Goal: Task Accomplishment & Management: Manage account settings

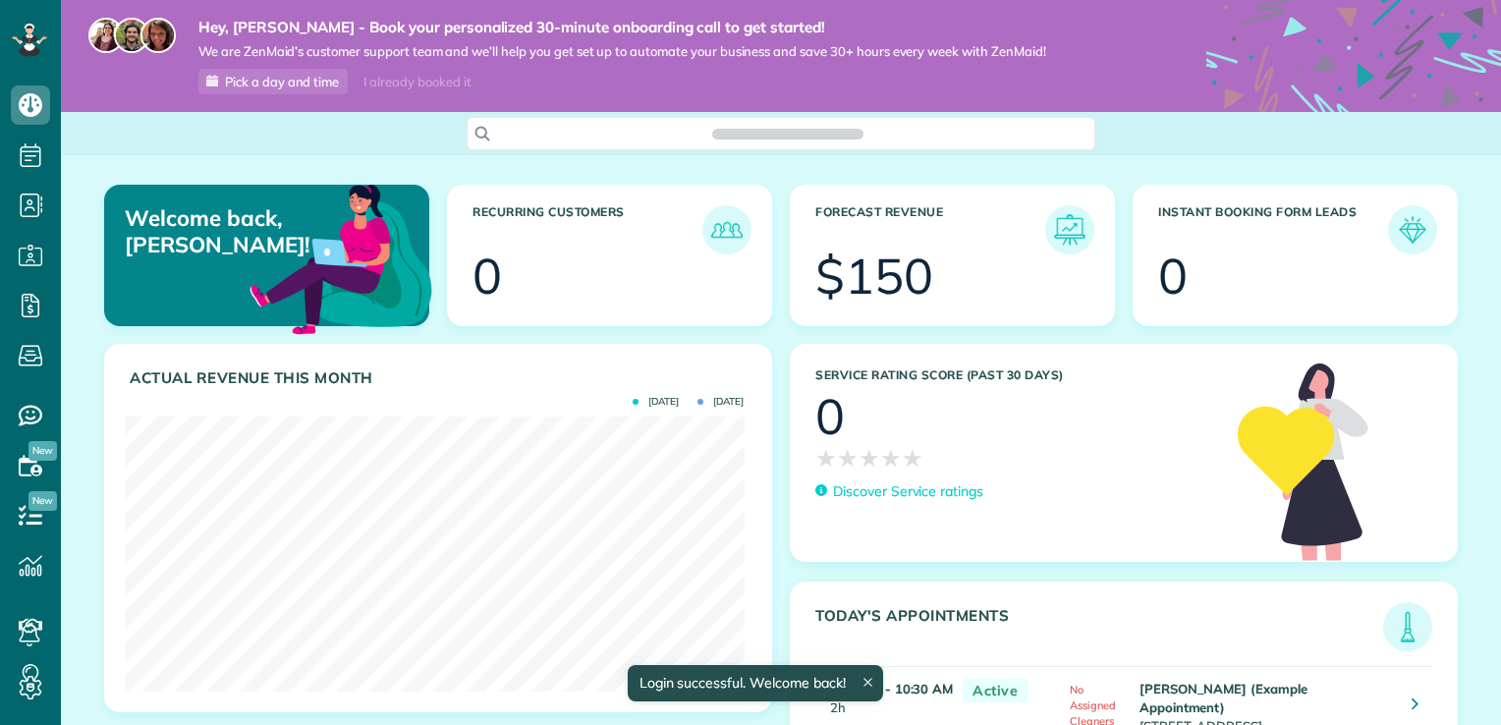
scroll to position [275, 619]
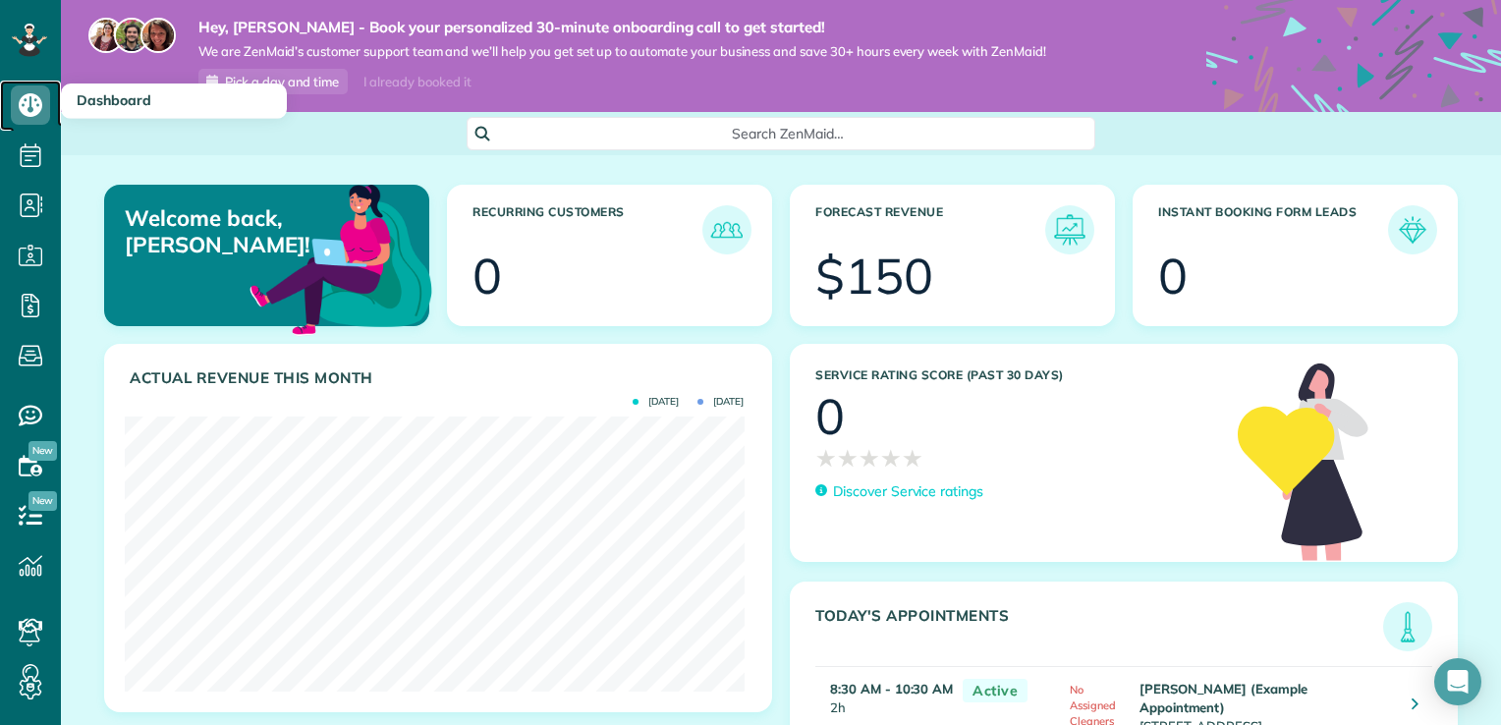
click at [39, 115] on icon at bounding box center [30, 104] width 39 height 39
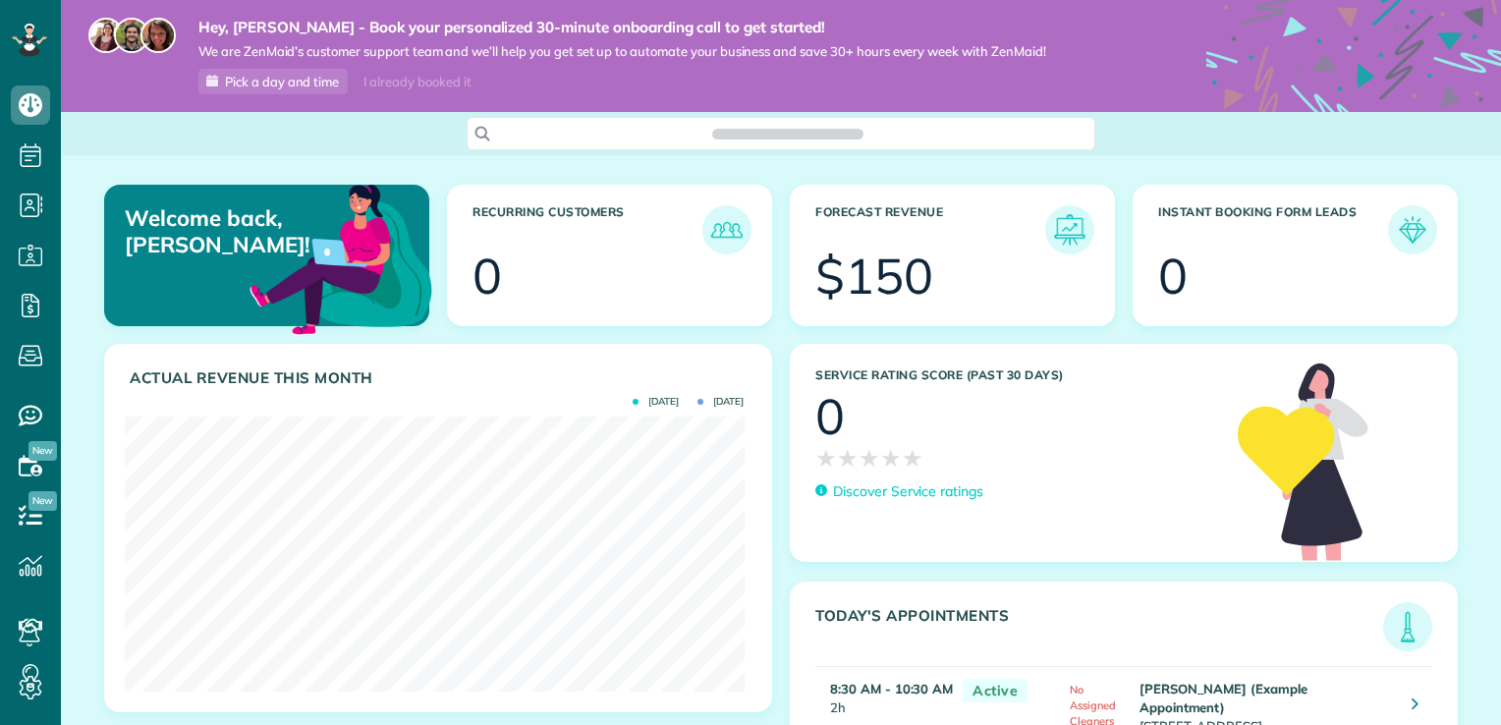
scroll to position [275, 619]
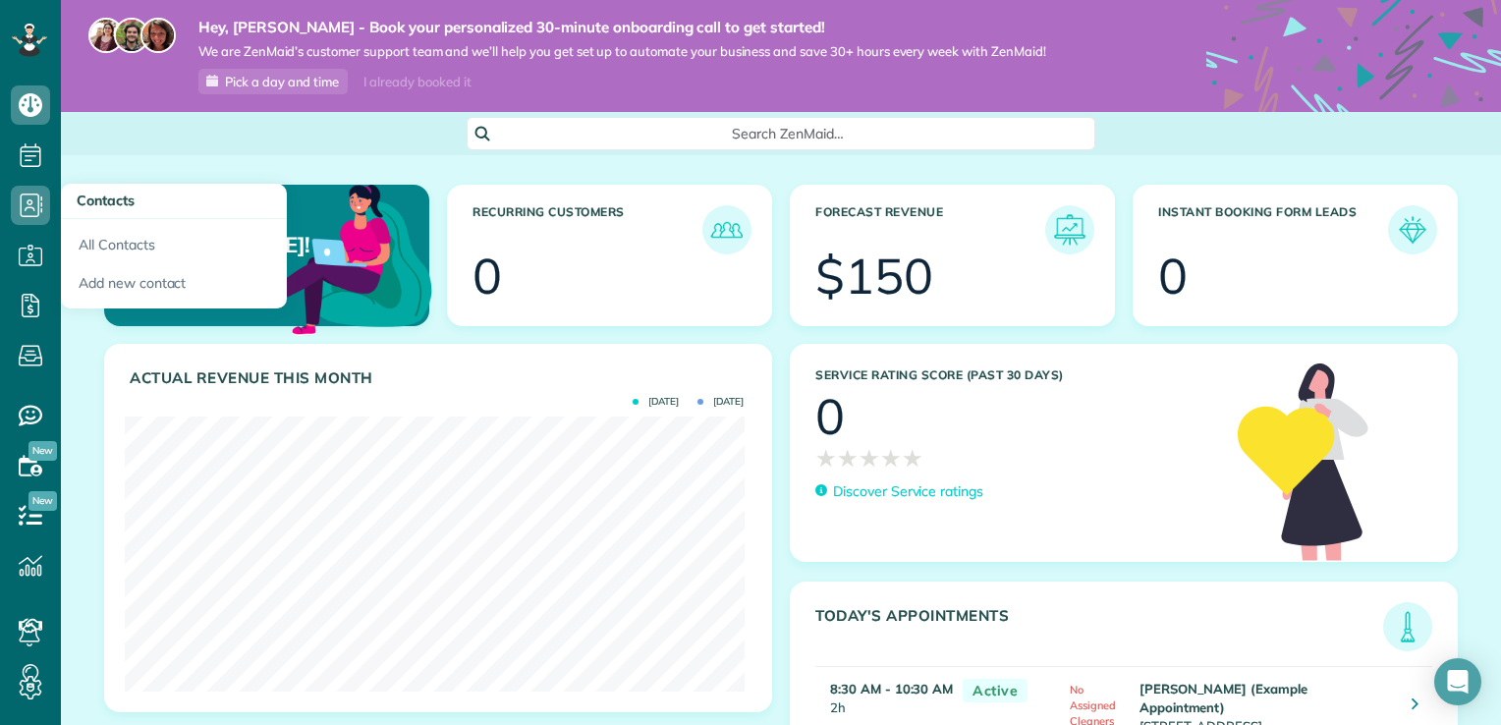
drag, startPoint x: 30, startPoint y: 210, endPoint x: 97, endPoint y: 203, distance: 67.2
click at [97, 203] on span "Contacts" at bounding box center [106, 201] width 58 height 18
click at [102, 261] on link "All Contacts" at bounding box center [174, 241] width 226 height 45
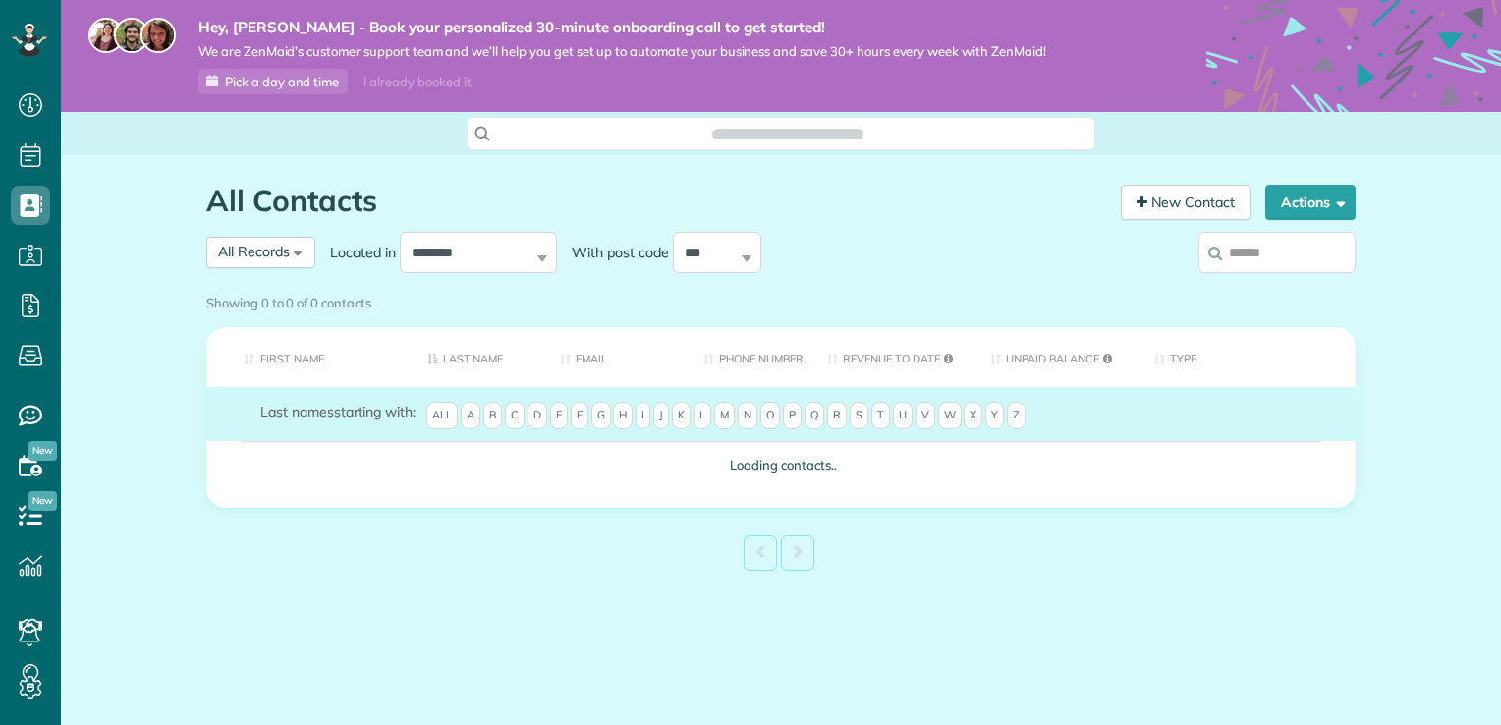
scroll to position [9, 9]
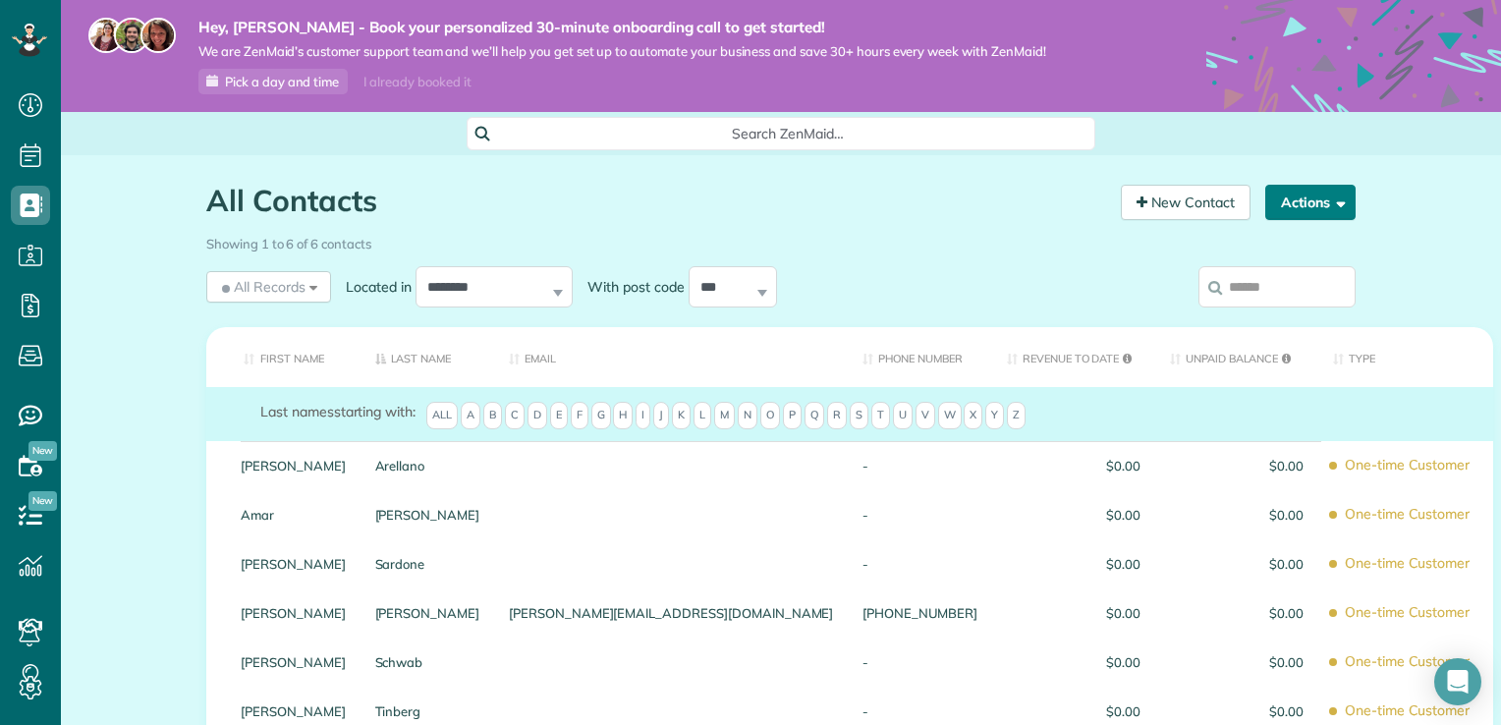
click at [1301, 215] on button "Actions" at bounding box center [1310, 202] width 90 height 35
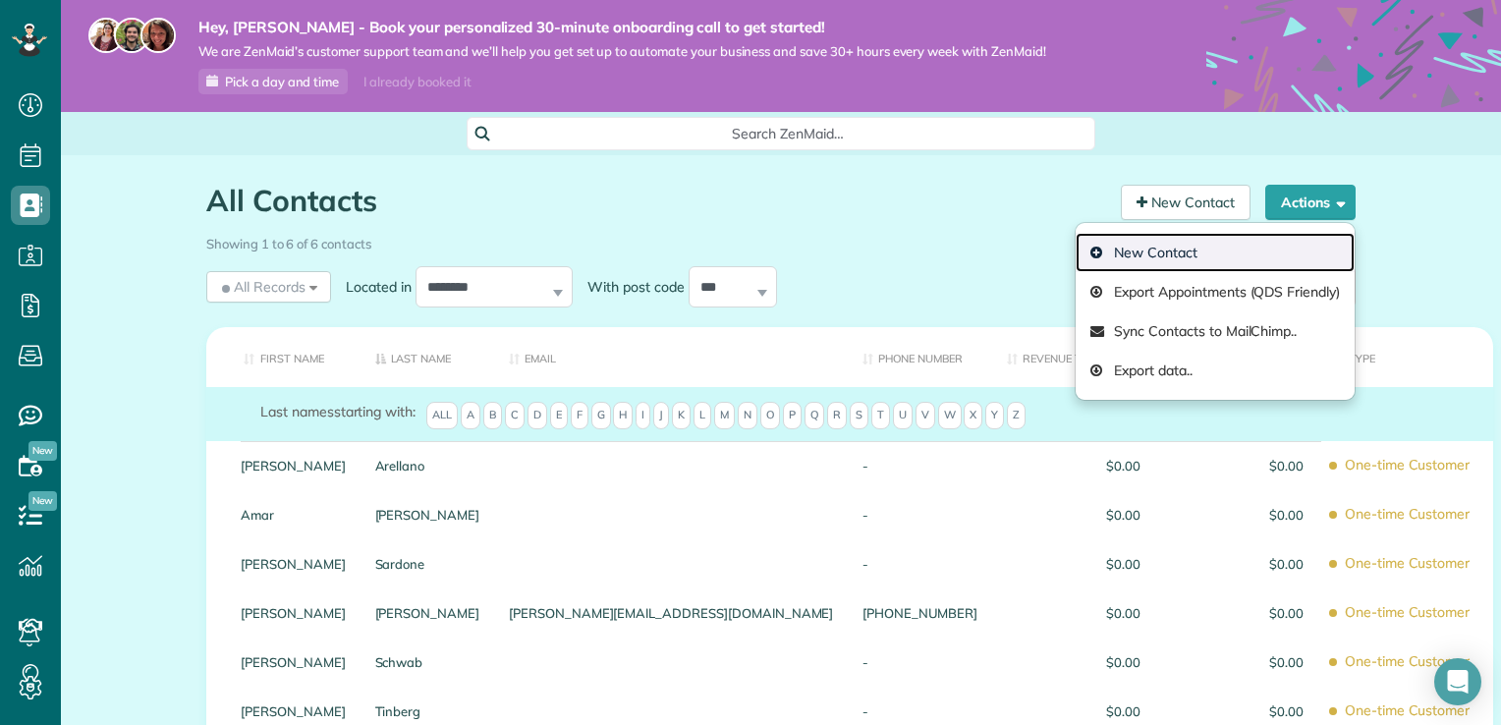
click at [1179, 251] on link "New Contact" at bounding box center [1215, 252] width 279 height 39
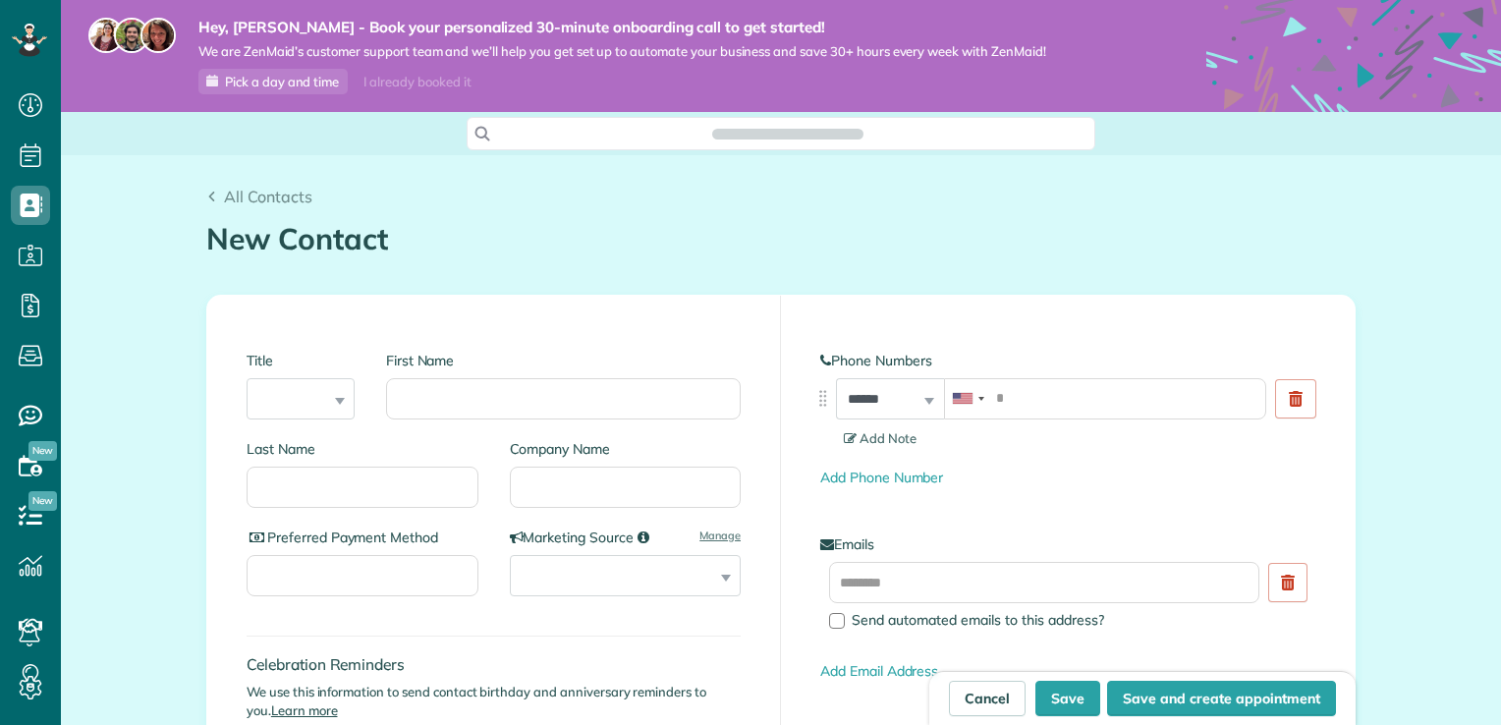
scroll to position [725, 60]
click at [28, 15] on div at bounding box center [29, 40] width 59 height 81
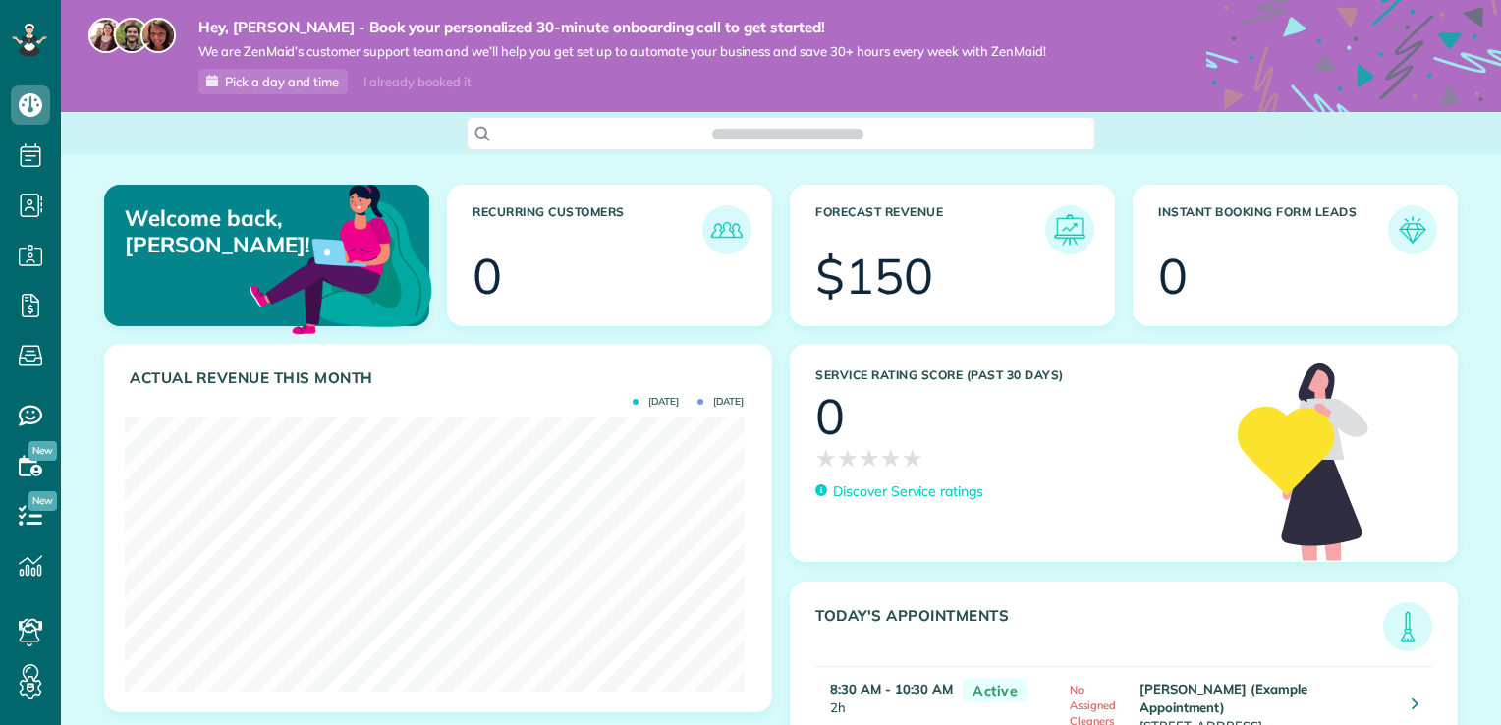
scroll to position [275, 619]
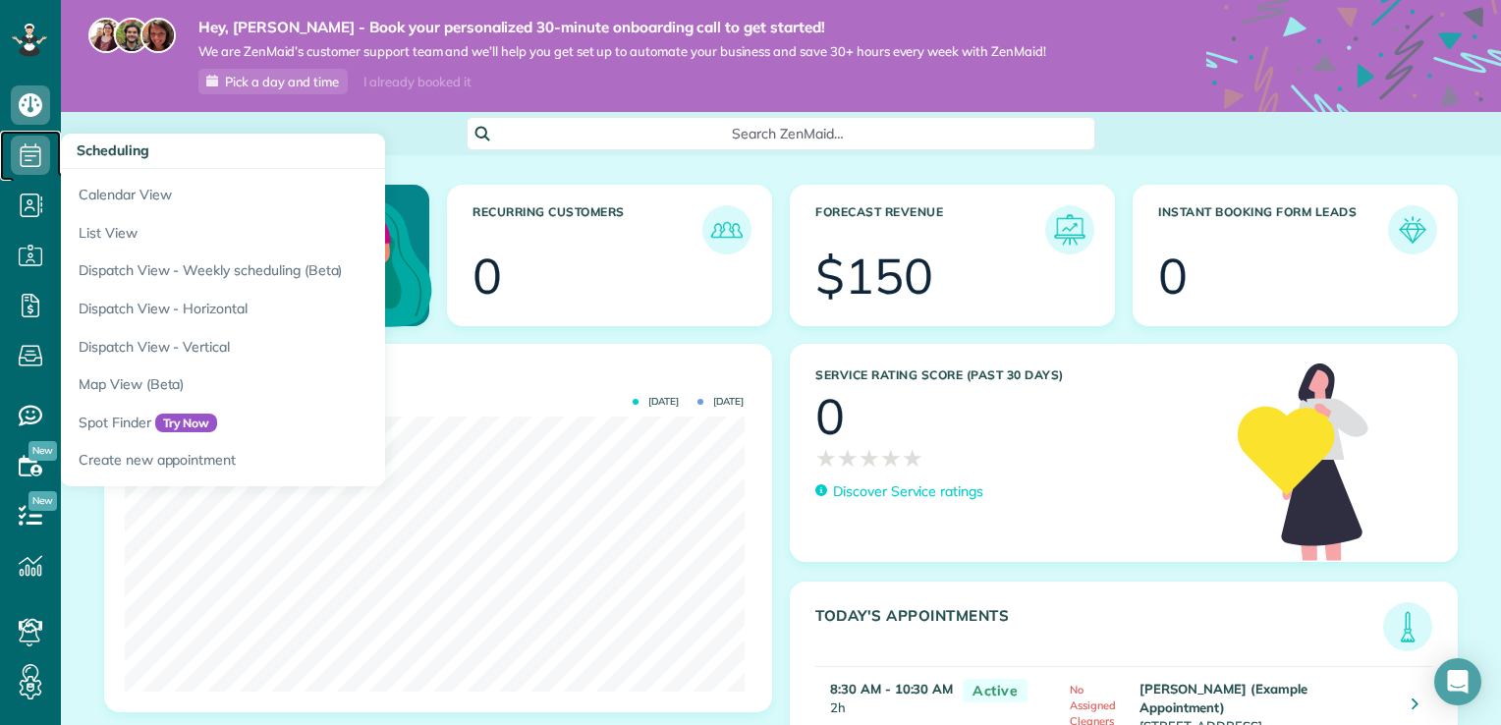
click at [24, 139] on icon at bounding box center [30, 155] width 39 height 39
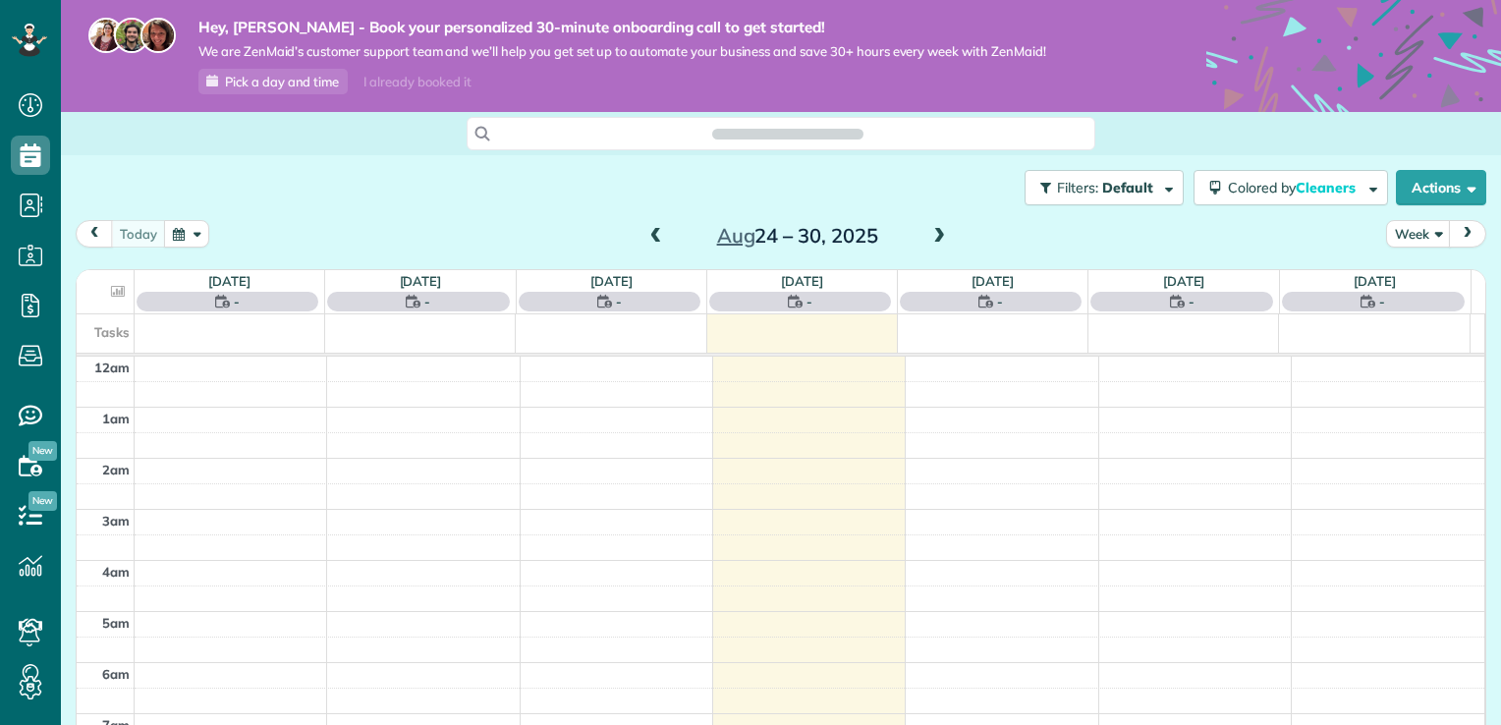
scroll to position [356, 0]
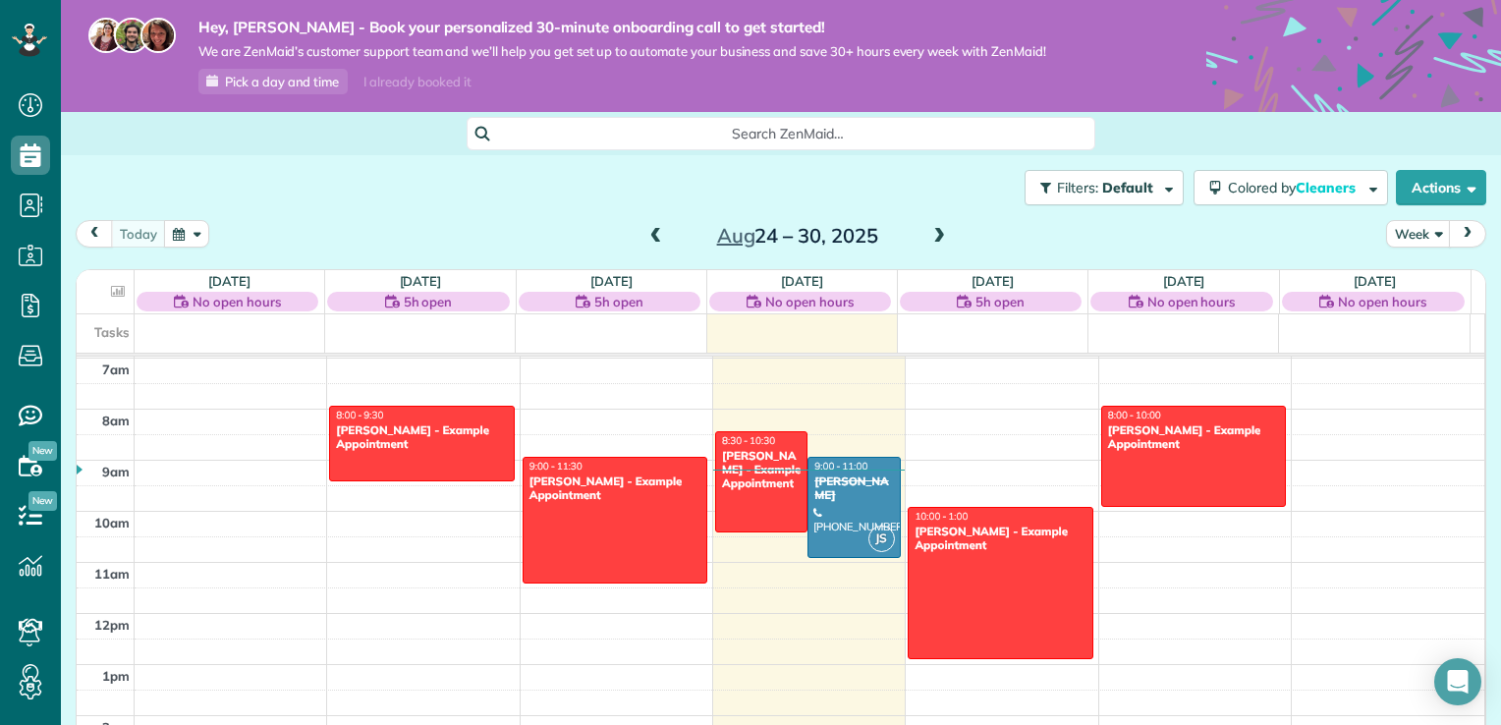
click at [1450, 222] on button "next" at bounding box center [1467, 233] width 37 height 27
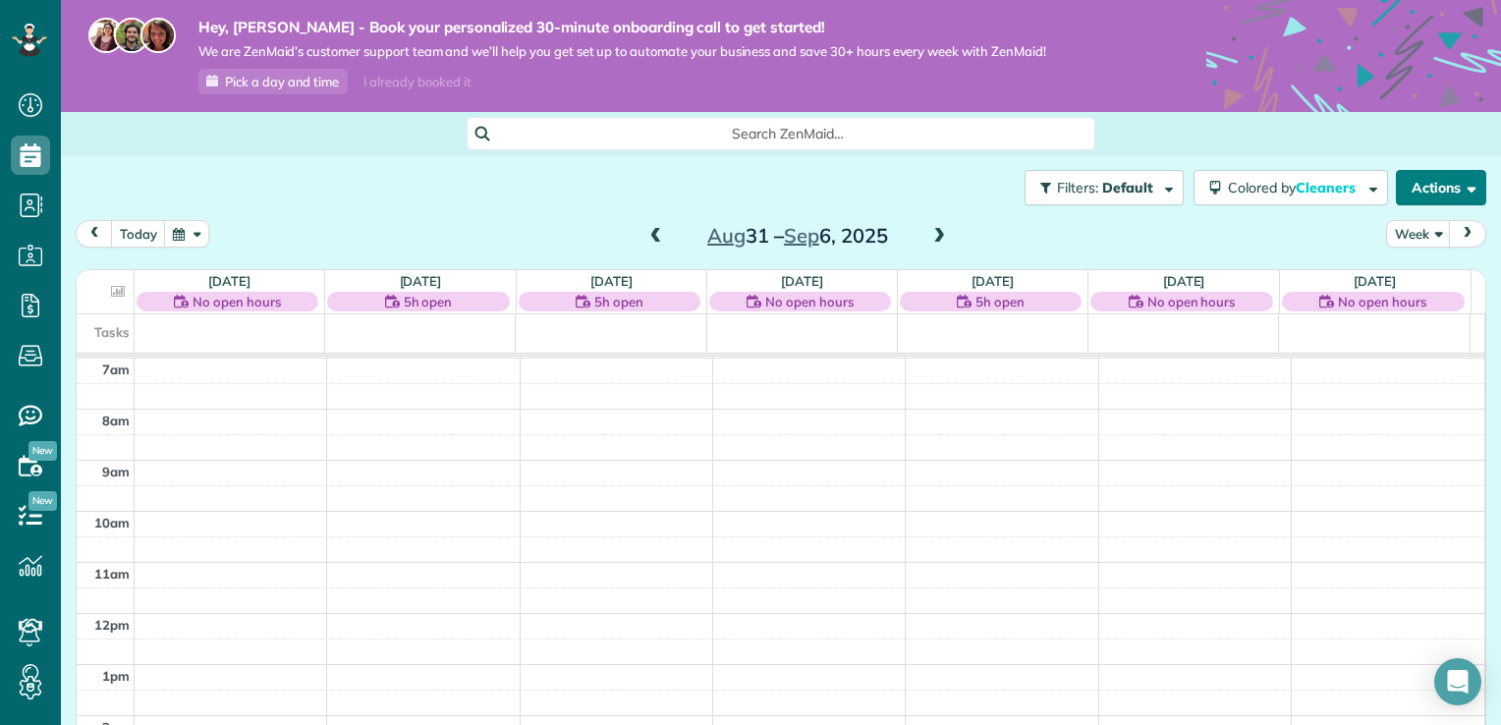
click at [1426, 183] on button "Actions" at bounding box center [1441, 187] width 90 height 35
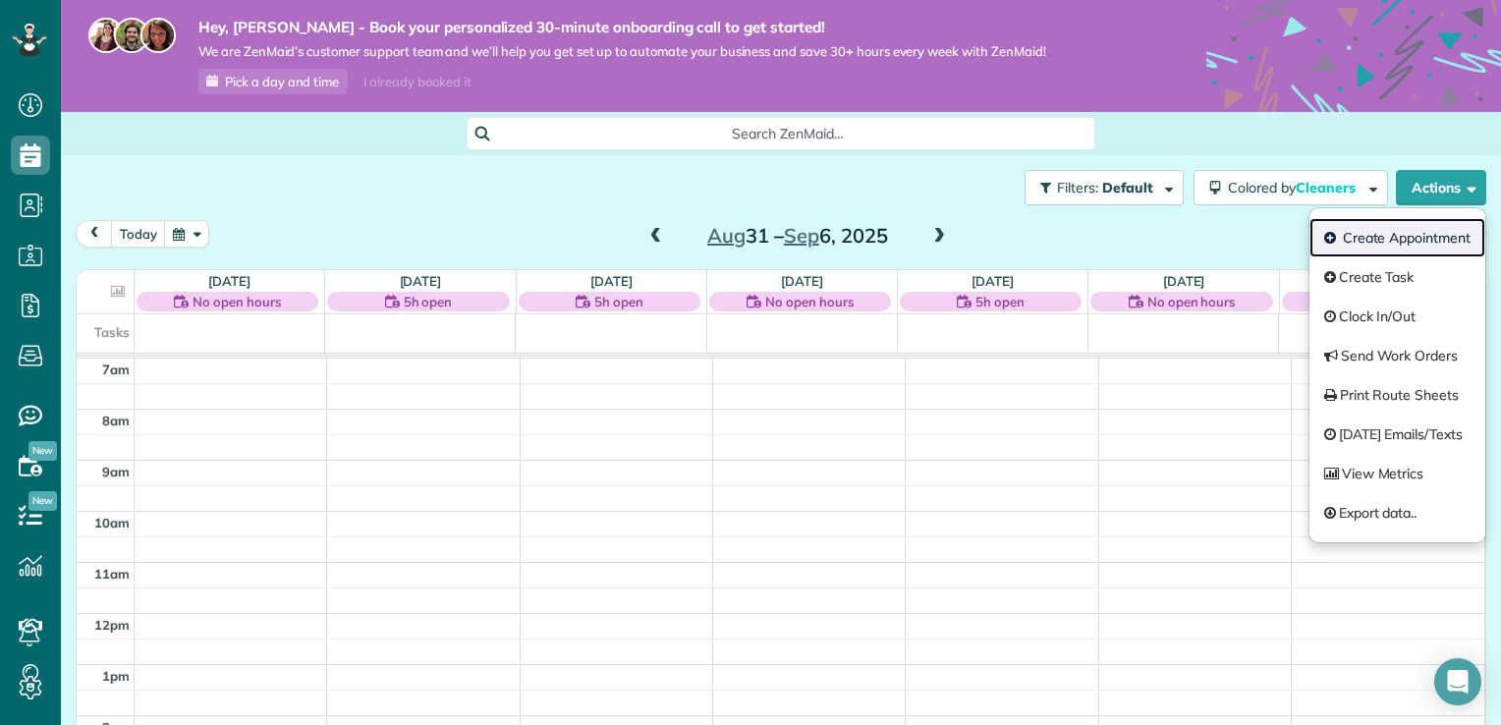
click at [1408, 234] on link "Create Appointment" at bounding box center [1397, 237] width 176 height 39
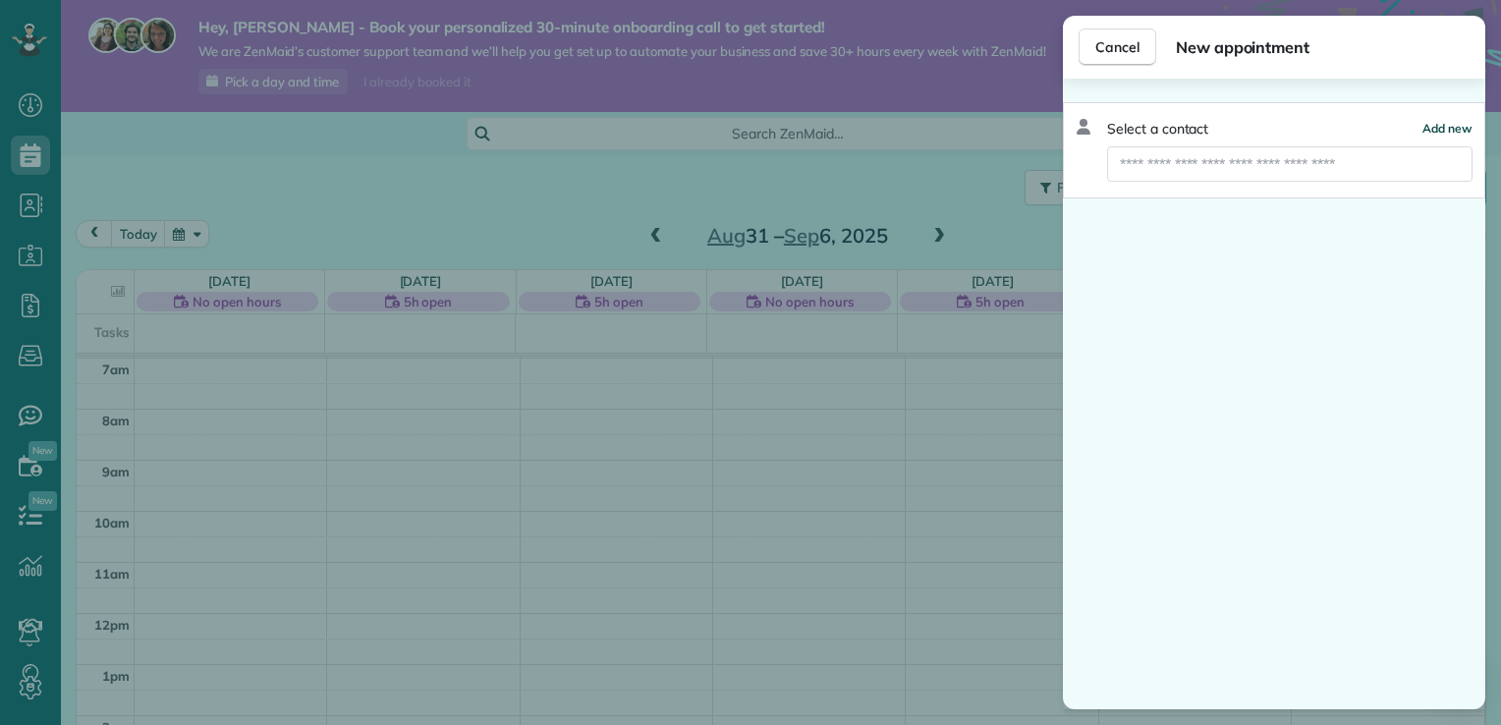
click at [1440, 121] on span "Add new" at bounding box center [1447, 128] width 50 height 15
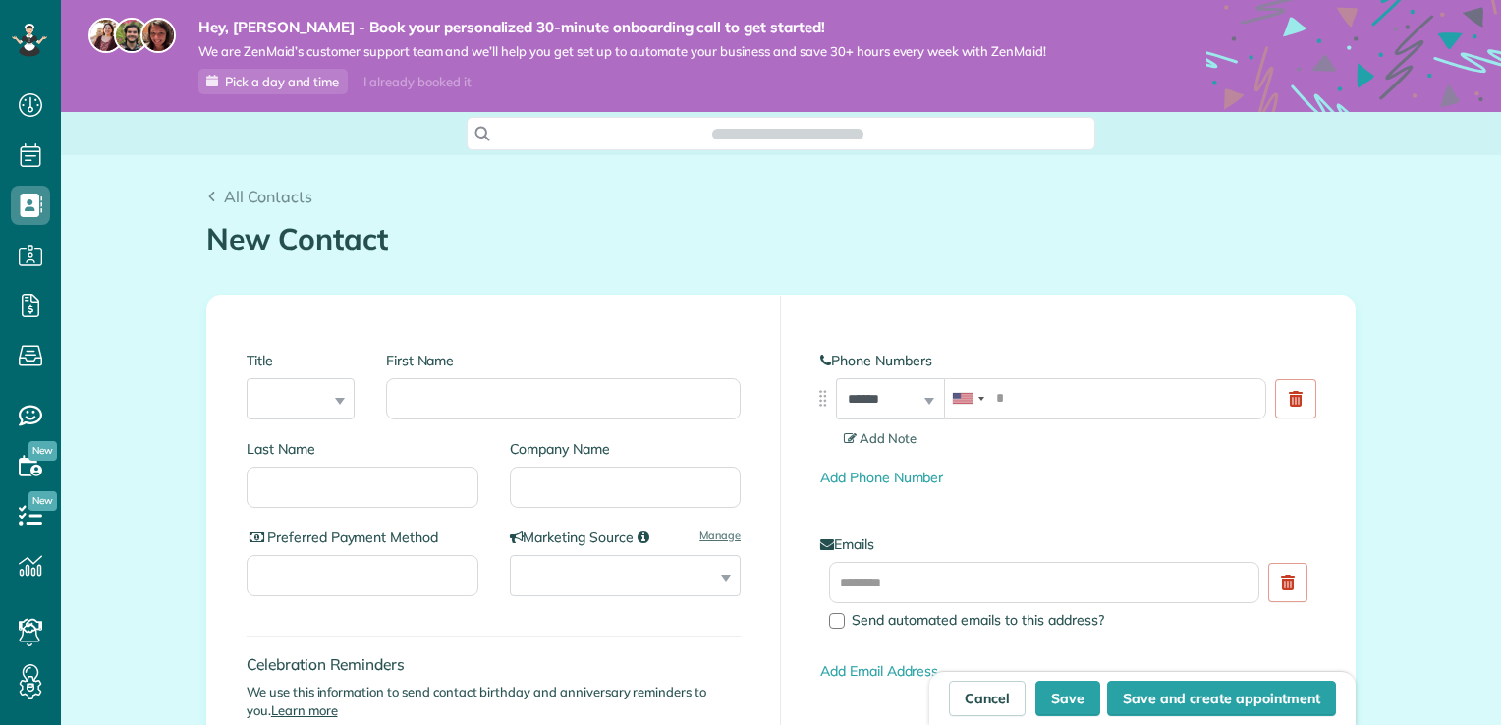
scroll to position [9, 9]
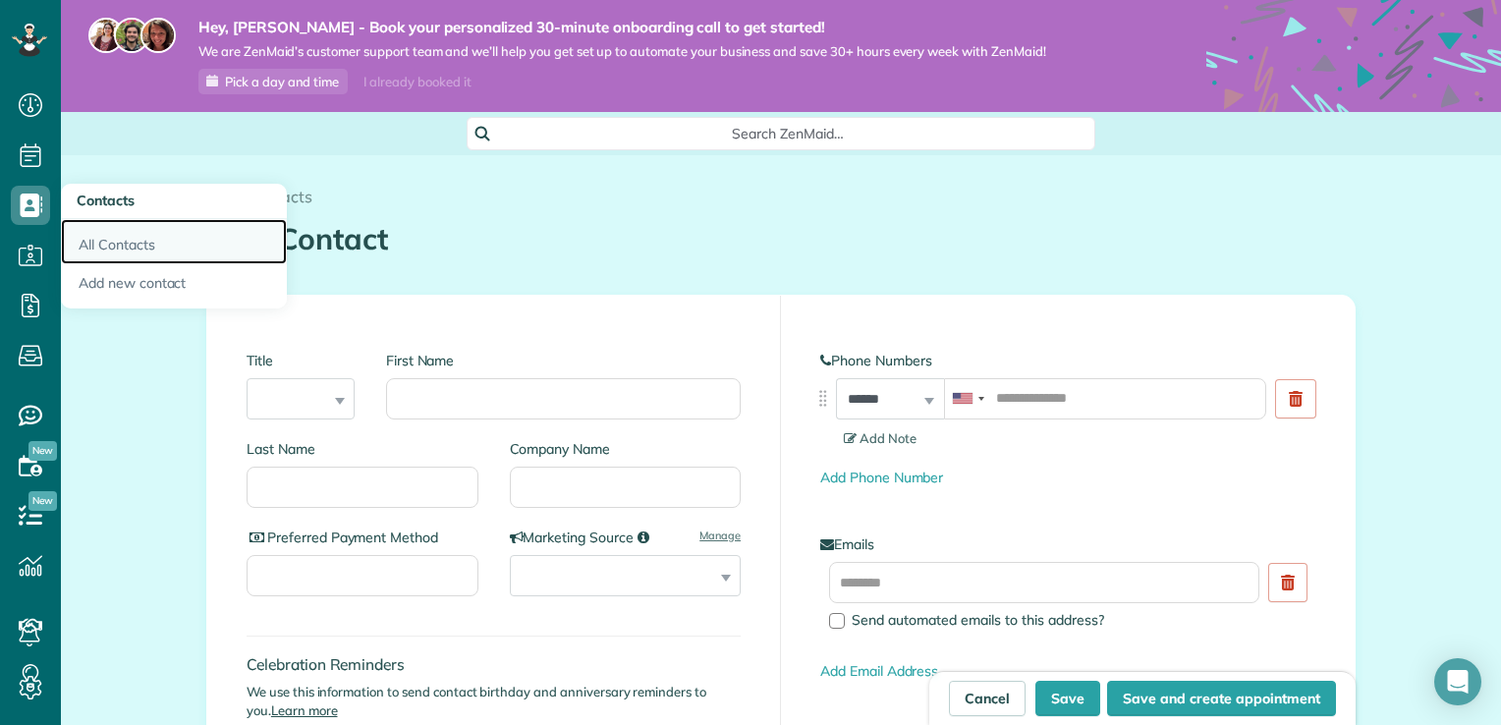
click at [124, 246] on link "All Contacts" at bounding box center [174, 241] width 226 height 45
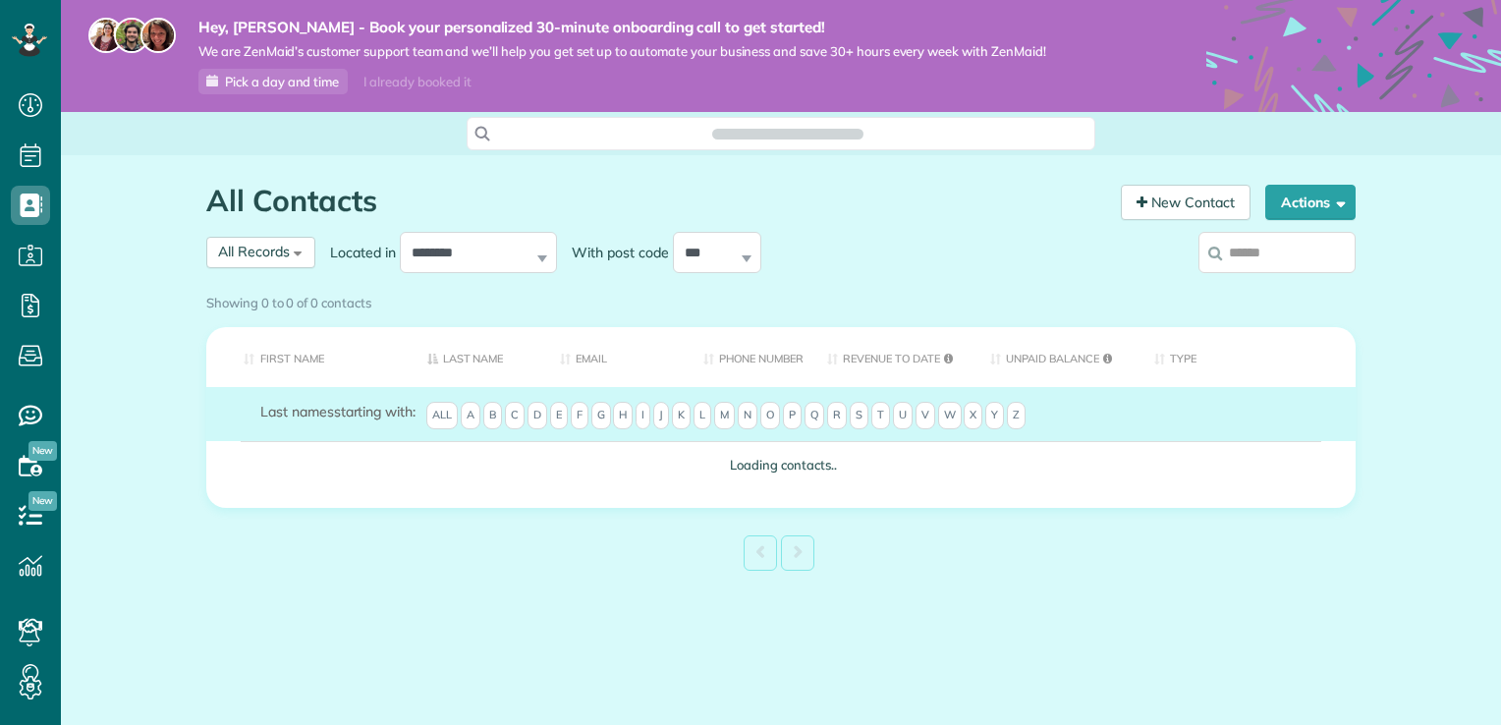
scroll to position [9, 9]
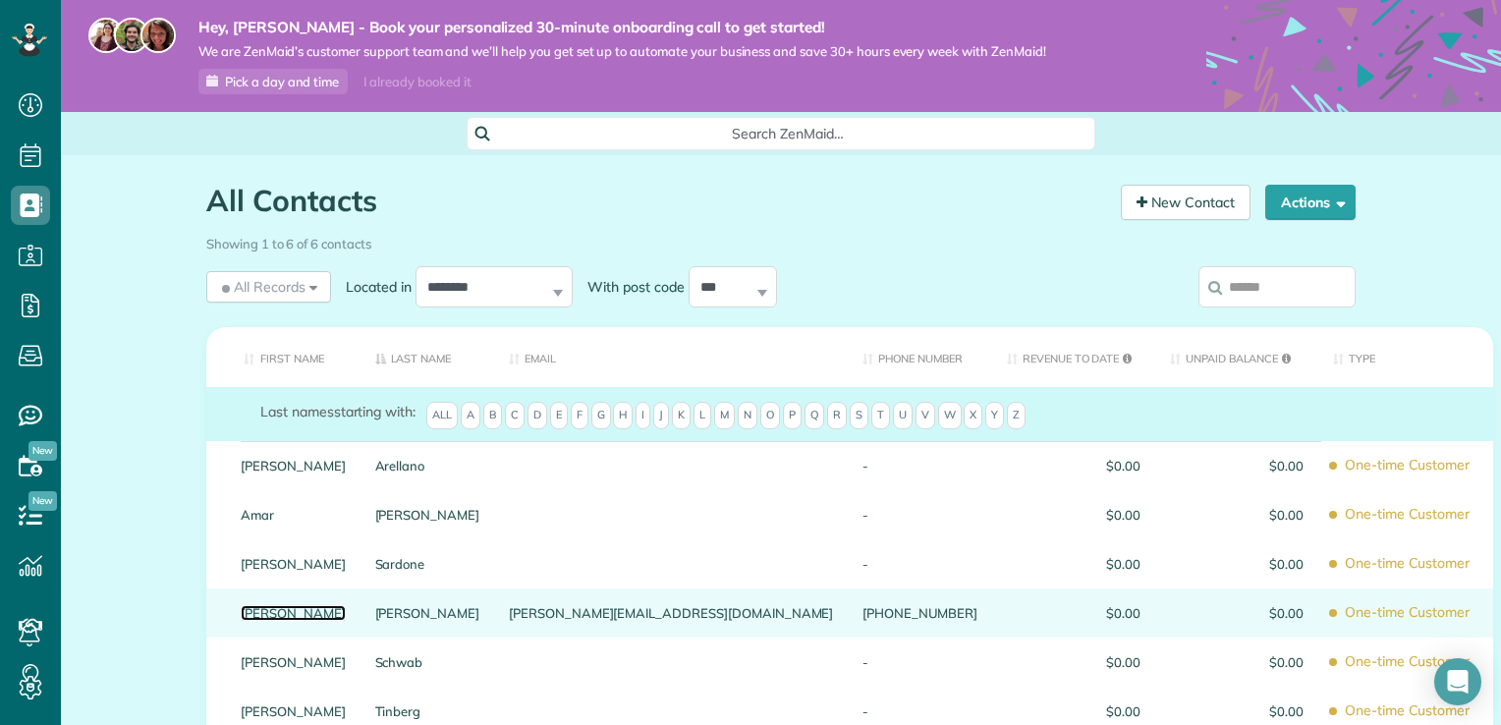
click at [346, 613] on link "Sabrina" at bounding box center [293, 613] width 105 height 14
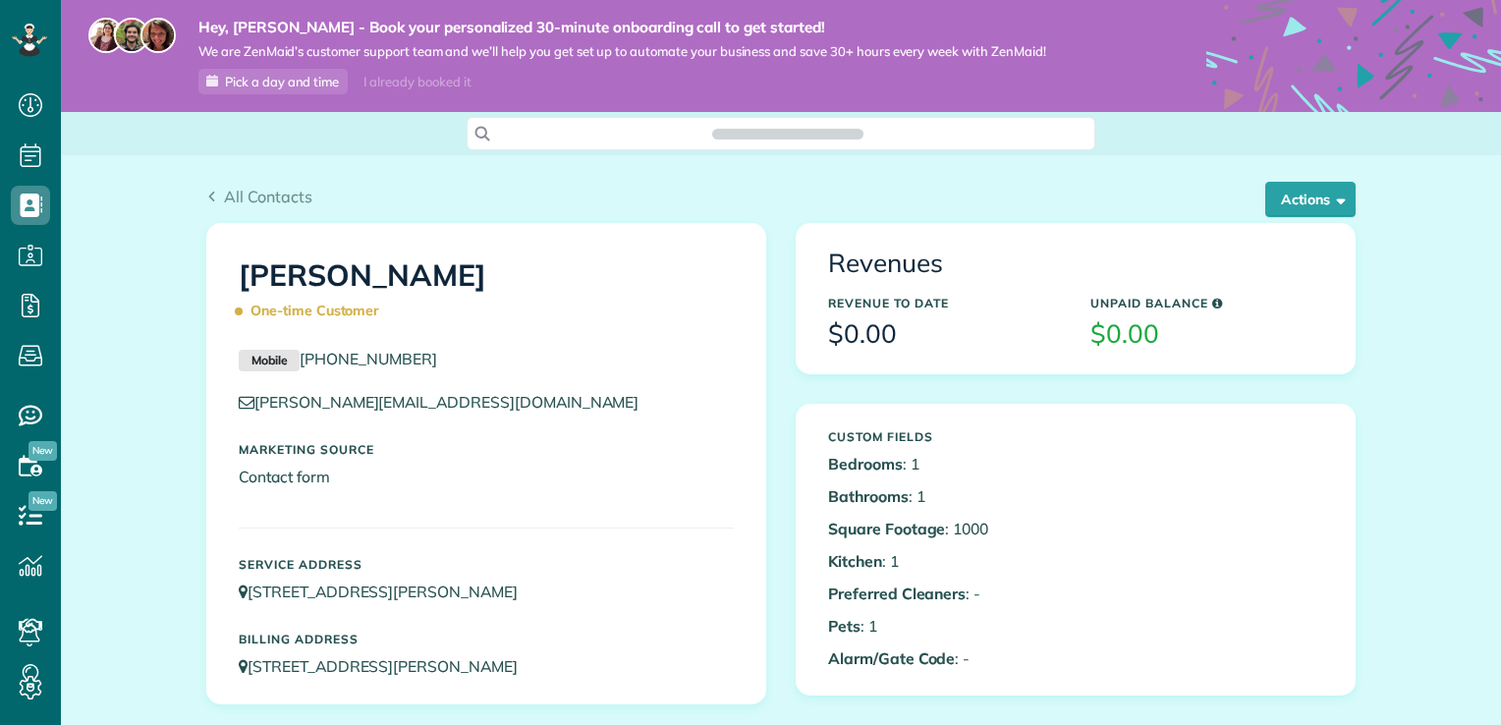
scroll to position [9, 9]
click at [1268, 202] on button "Actions" at bounding box center [1310, 199] width 90 height 35
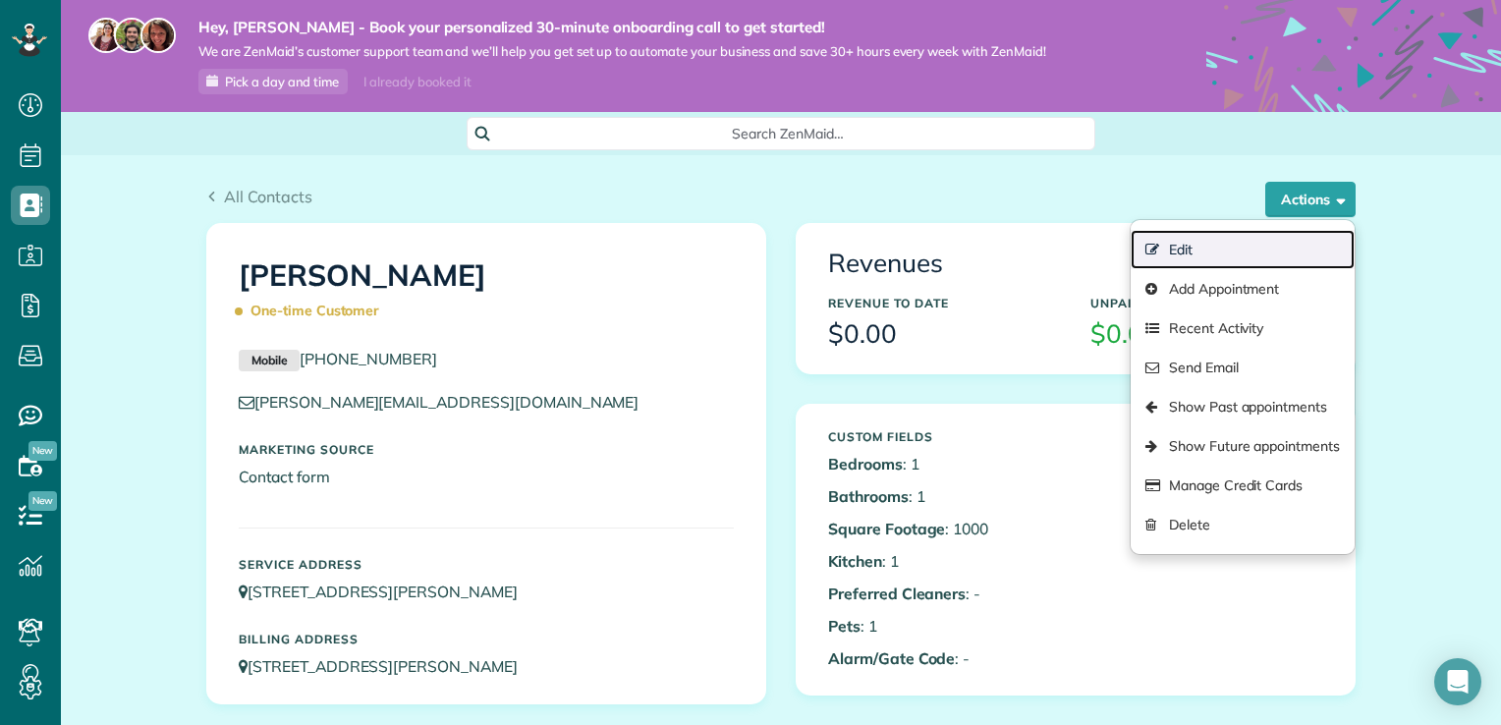
click at [1180, 248] on link "Edit" at bounding box center [1243, 249] width 224 height 39
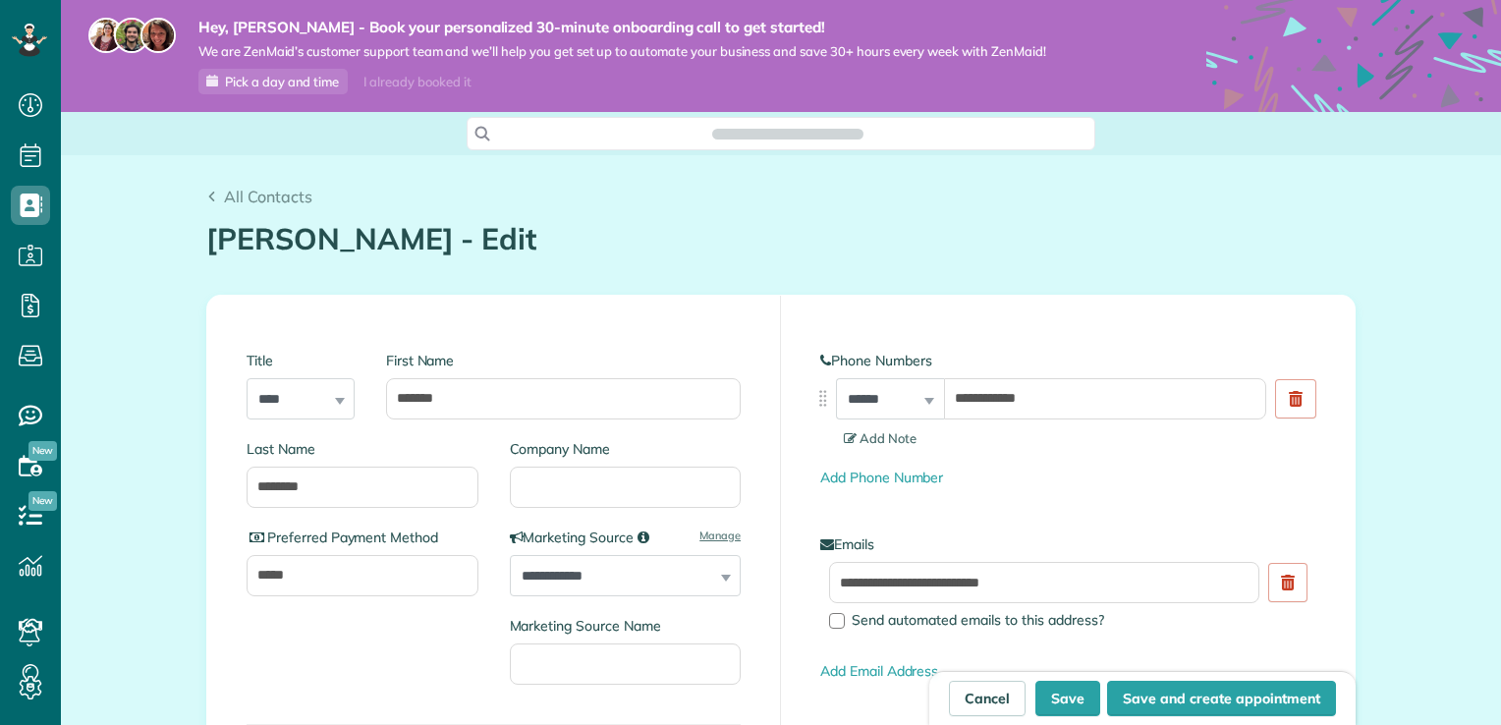
type input "**********"
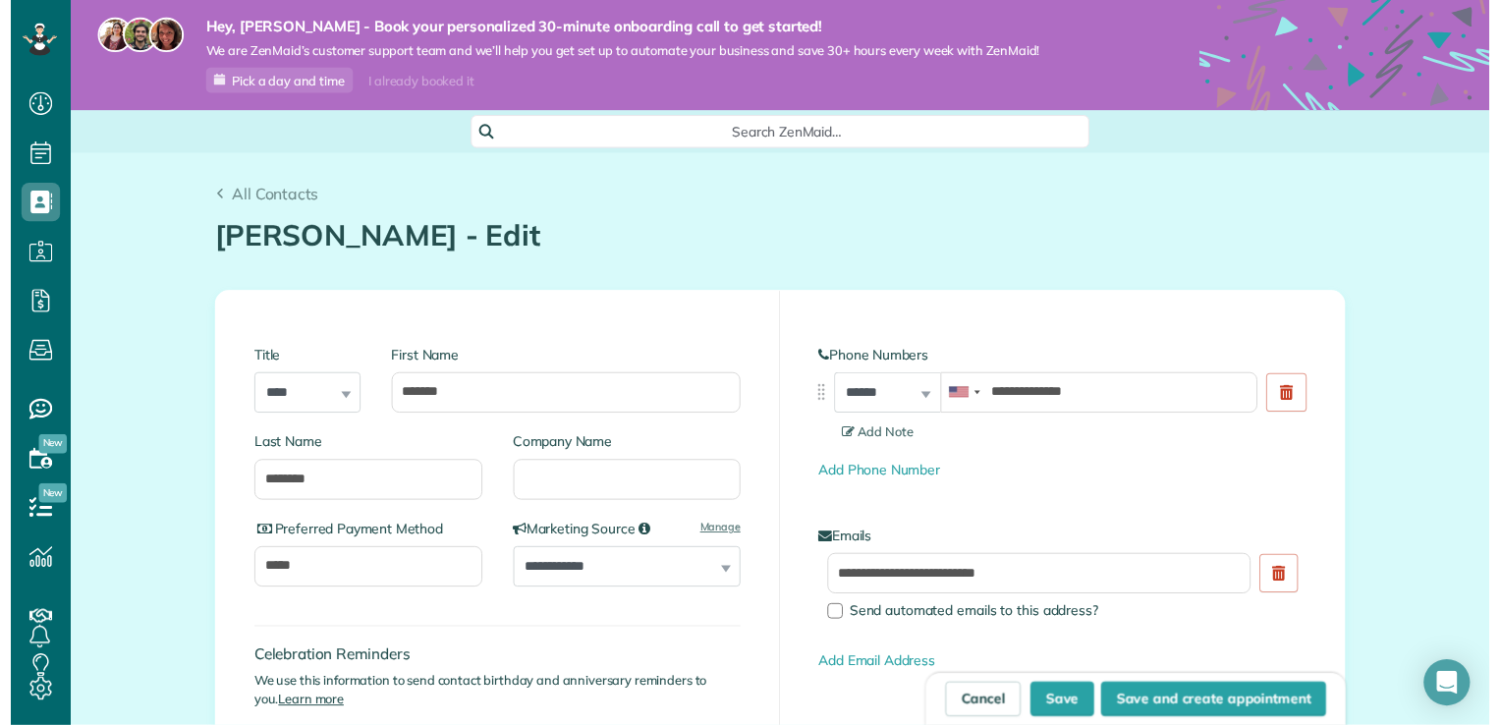
scroll to position [725, 60]
